Goal: Task Accomplishment & Management: Manage account settings

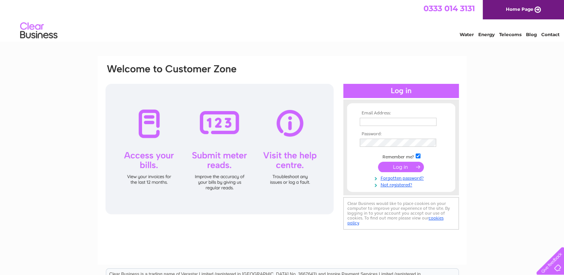
click at [401, 120] on input "text" at bounding box center [398, 122] width 77 height 8
type input "speirsp@outlook.com"
click at [406, 166] on input "submit" at bounding box center [401, 167] width 46 height 10
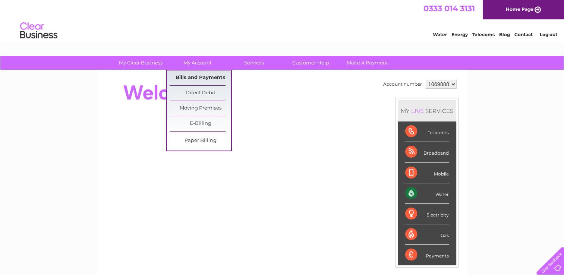
click at [203, 78] on link "Bills and Payments" at bounding box center [201, 77] width 62 height 15
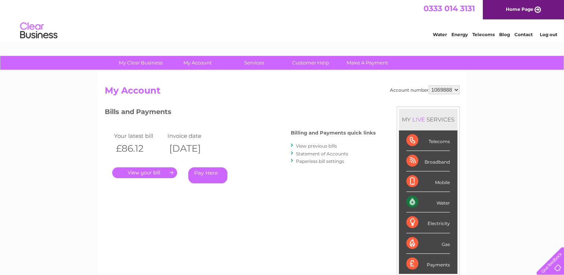
click at [153, 171] on link "." at bounding box center [144, 172] width 65 height 11
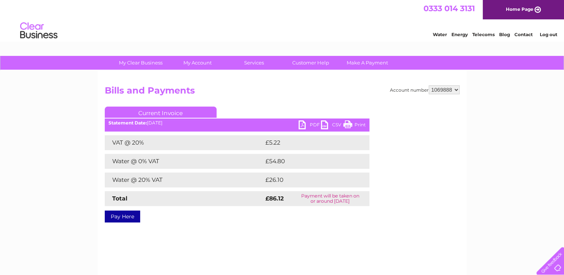
click at [359, 125] on link "Print" at bounding box center [354, 125] width 22 height 11
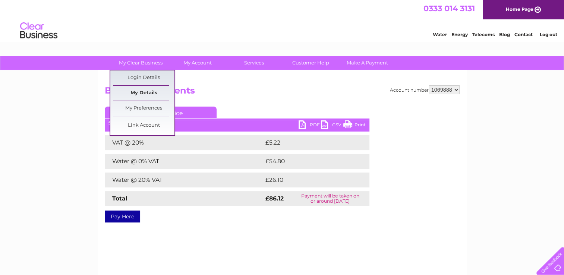
click at [147, 92] on link "My Details" at bounding box center [144, 93] width 62 height 15
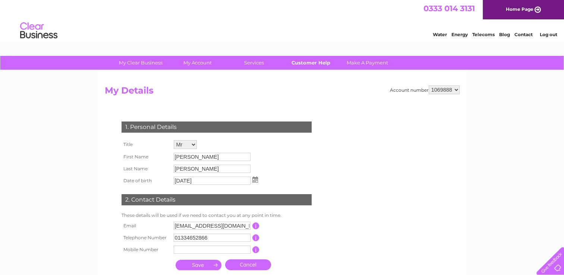
click at [317, 62] on link "Customer Help" at bounding box center [311, 63] width 62 height 14
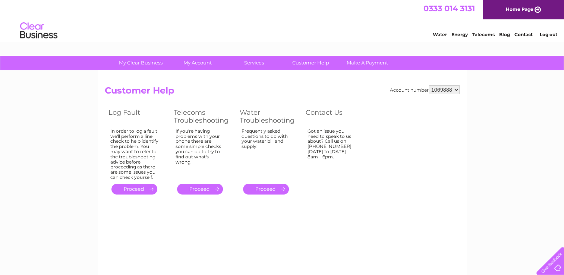
click at [548, 36] on link "Log out" at bounding box center [549, 35] width 18 height 6
